Goal: Information Seeking & Learning: Learn about a topic

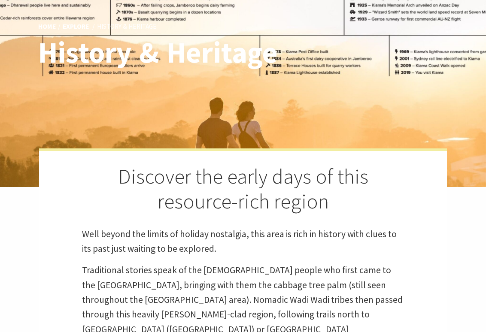
scroll to position [75, 0]
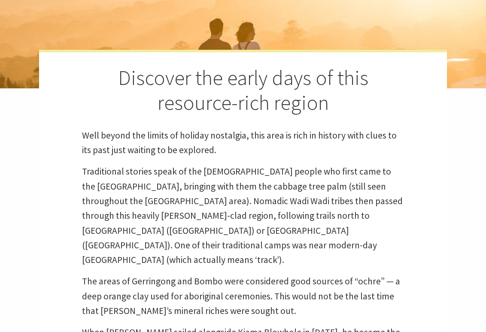
scroll to position [191, 0]
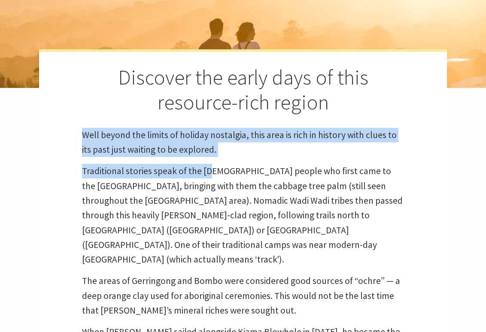
drag, startPoint x: 82, startPoint y: 132, endPoint x: 211, endPoint y: 170, distance: 133.7
click at [211, 170] on div "Discover the early days of this resource-rich region Well beyond the limits of …" at bounding box center [243, 241] width 408 height 385
click at [233, 145] on p "Well beyond the limits of holiday nostalgia, this area is rich in history with …" at bounding box center [243, 143] width 322 height 30
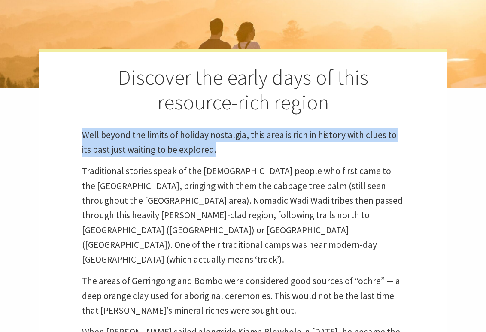
drag, startPoint x: 82, startPoint y: 132, endPoint x: 216, endPoint y: 152, distance: 135.4
click at [216, 152] on p "Well beyond the limits of holiday nostalgia, this area is rich in history with …" at bounding box center [243, 143] width 322 height 30
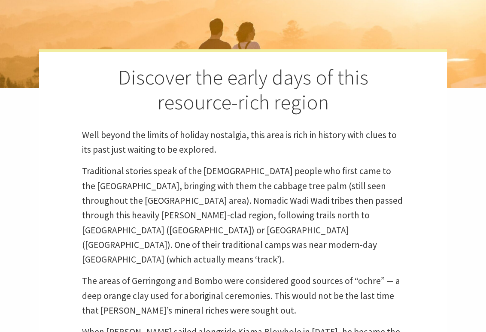
click at [248, 159] on div "Discover the early days of this resource-rich region Well beyond the limits of …" at bounding box center [243, 241] width 408 height 385
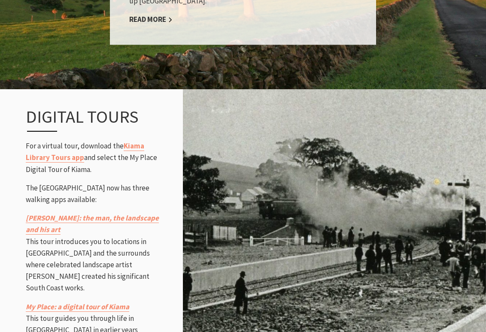
scroll to position [1059, 0]
